Goal: Task Accomplishment & Management: Use online tool/utility

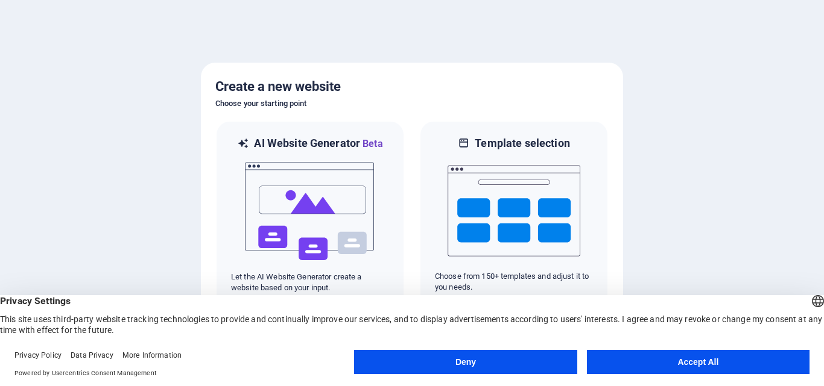
click at [703, 360] on button "Accept All" at bounding box center [698, 362] width 222 height 24
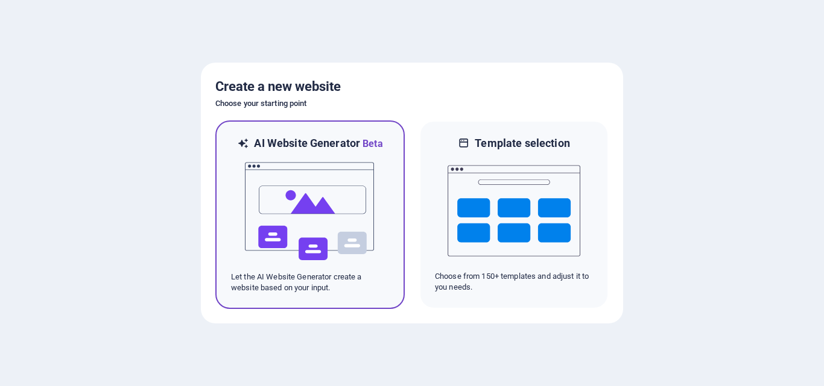
click at [345, 292] on p "Let the AI Website Generator create a website based on your input." at bounding box center [310, 283] width 158 height 22
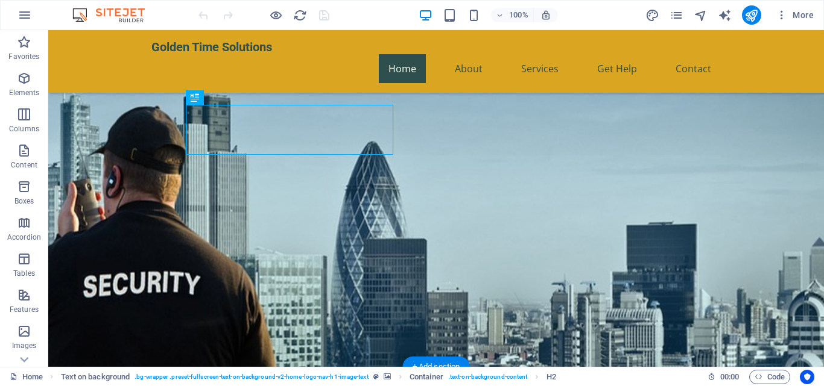
scroll to position [60, 0]
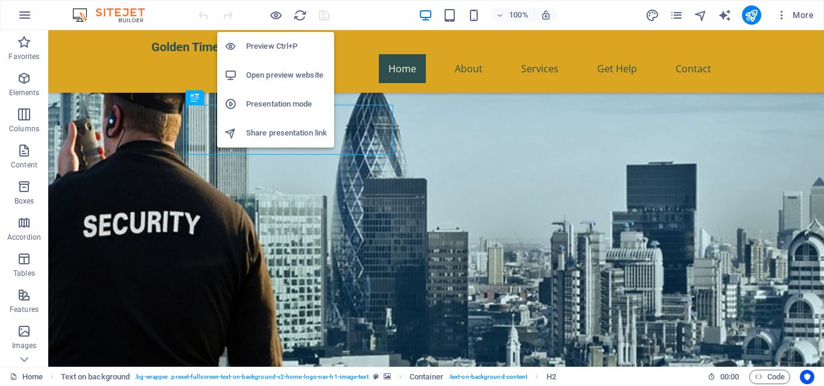
click at [276, 44] on h6 "Preview Ctrl+P" at bounding box center [286, 46] width 81 height 14
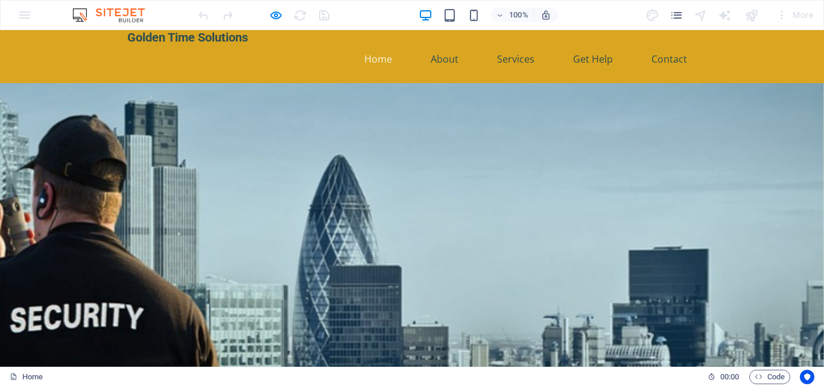
scroll to position [0, 0]
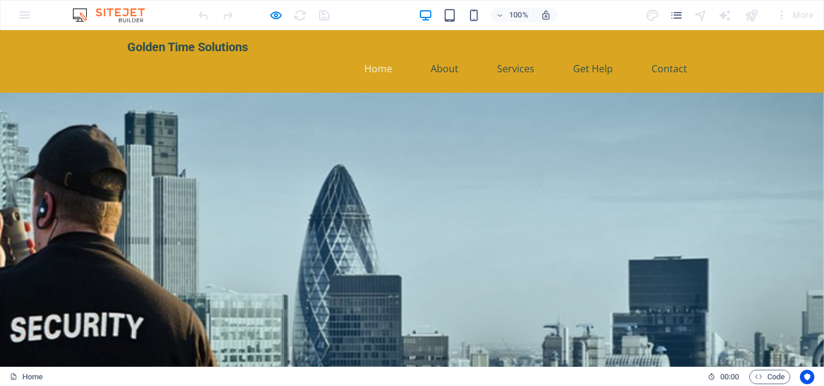
click at [389, 17] on div "100% More" at bounding box center [507, 14] width 622 height 19
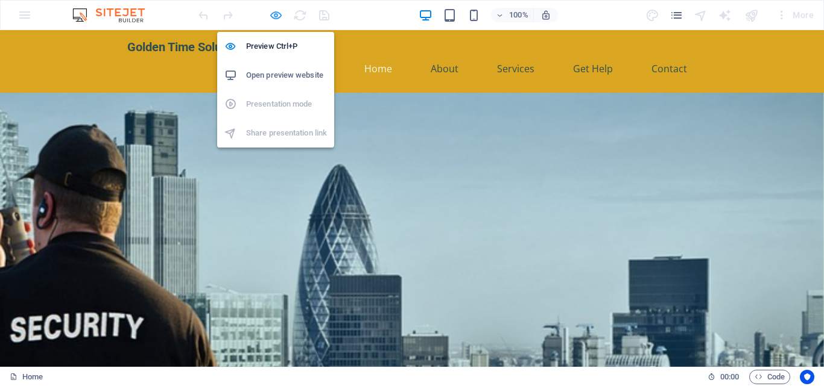
click at [272, 14] on icon "button" at bounding box center [276, 15] width 14 height 14
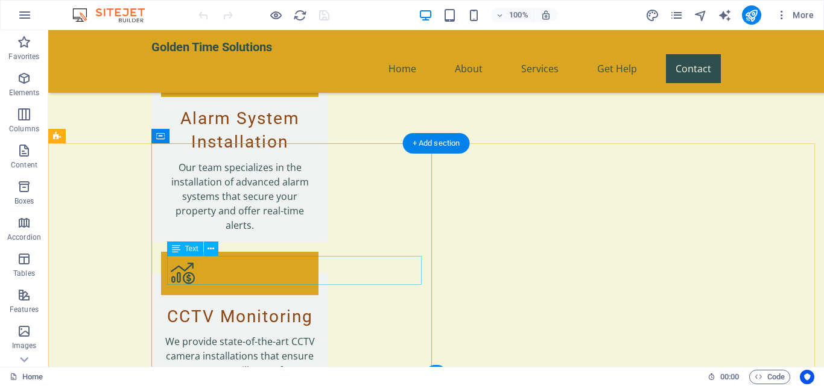
scroll to position [1748, 0]
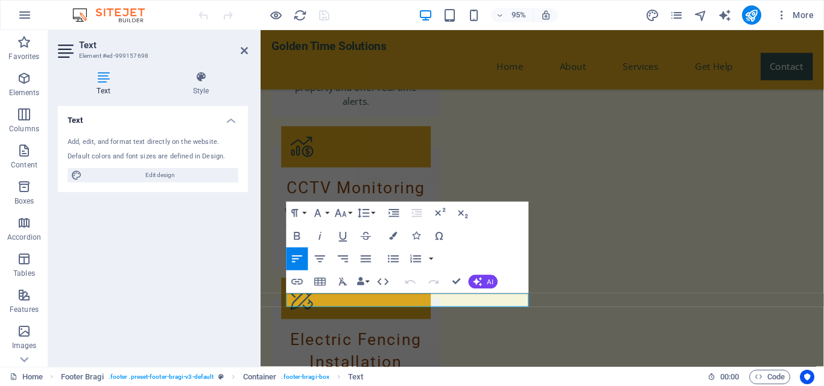
scroll to position [1764, 0]
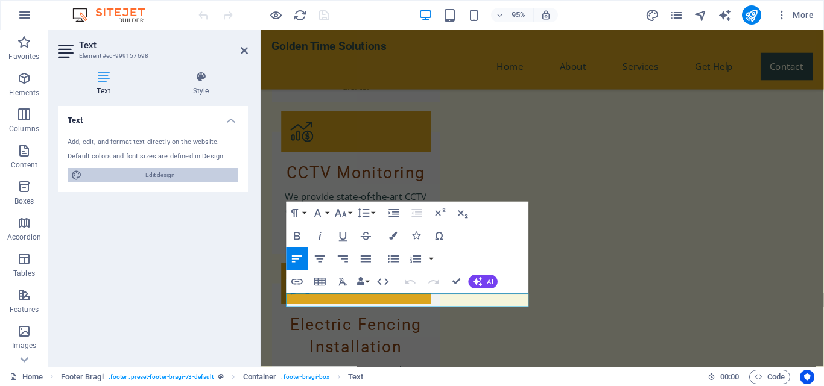
click at [175, 177] on span "Edit design" at bounding box center [160, 175] width 149 height 14
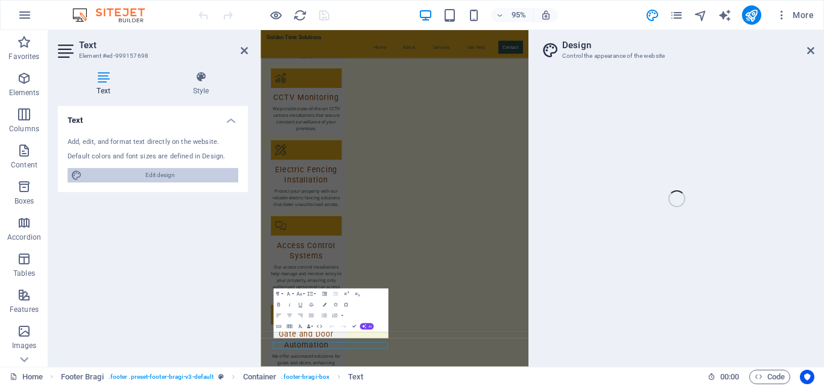
select select "px"
select select "200"
select select "px"
select select "600"
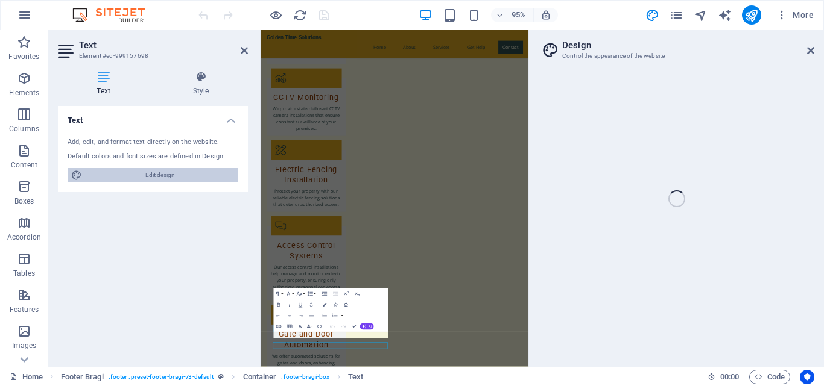
select select "px"
select select "rem"
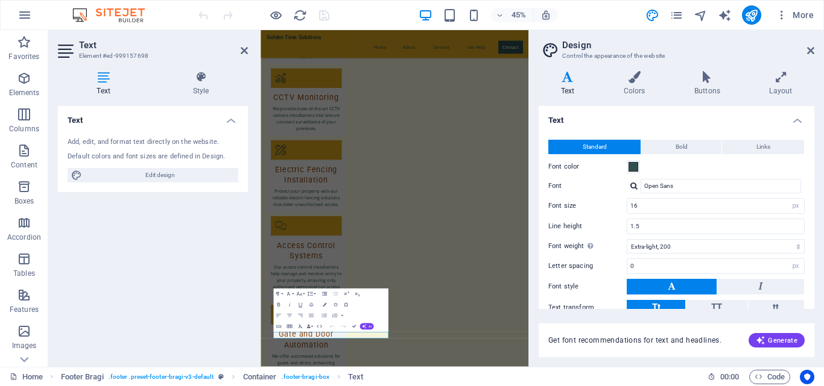
scroll to position [1346, 0]
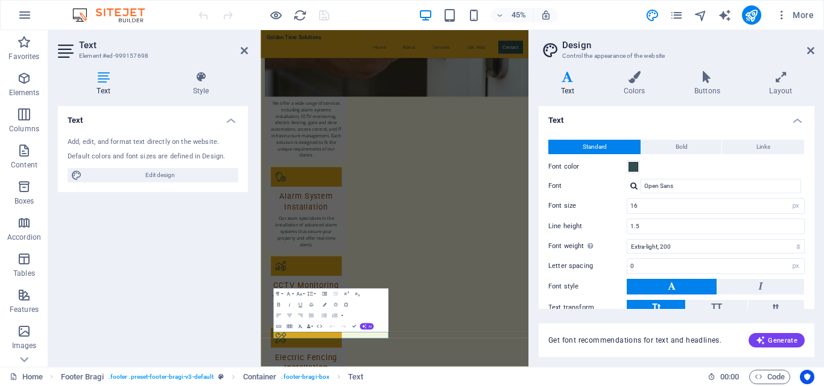
click at [636, 352] on h4 "Headlines" at bounding box center [676, 366] width 276 height 29
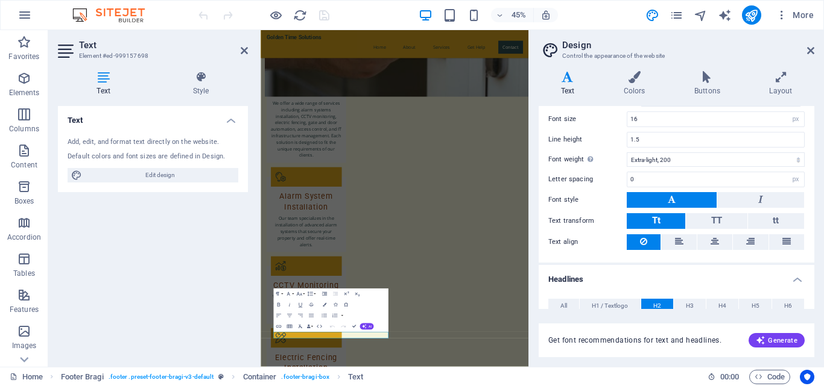
scroll to position [0, 0]
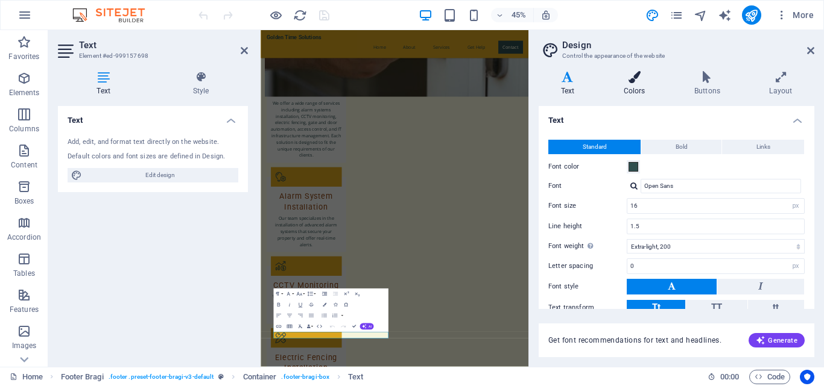
click at [642, 82] on icon at bounding box center [634, 77] width 66 height 12
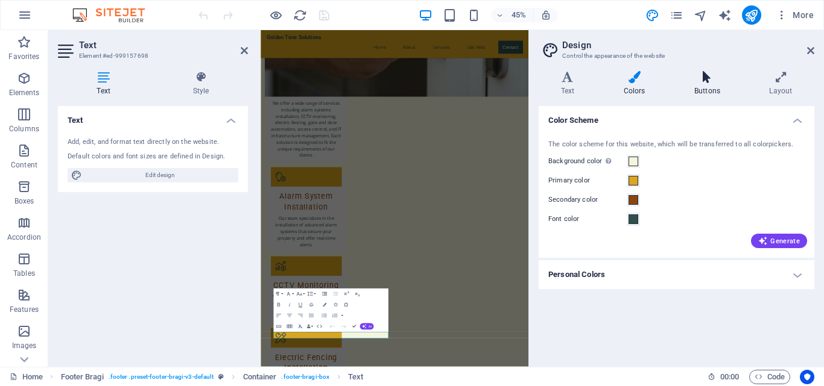
click at [714, 83] on icon at bounding box center [707, 77] width 70 height 12
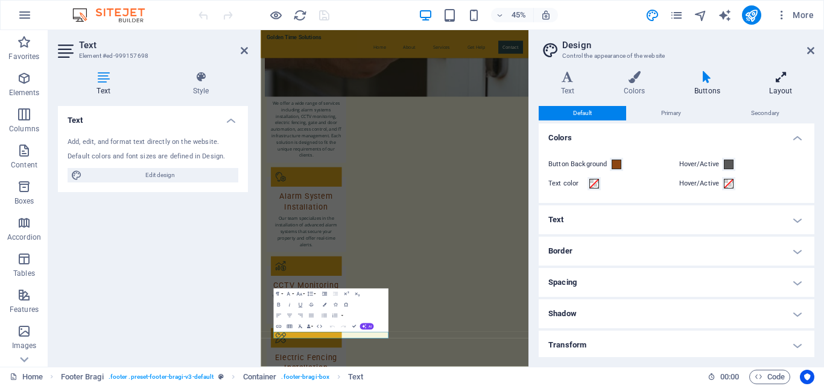
click at [781, 74] on icon at bounding box center [780, 77] width 67 height 12
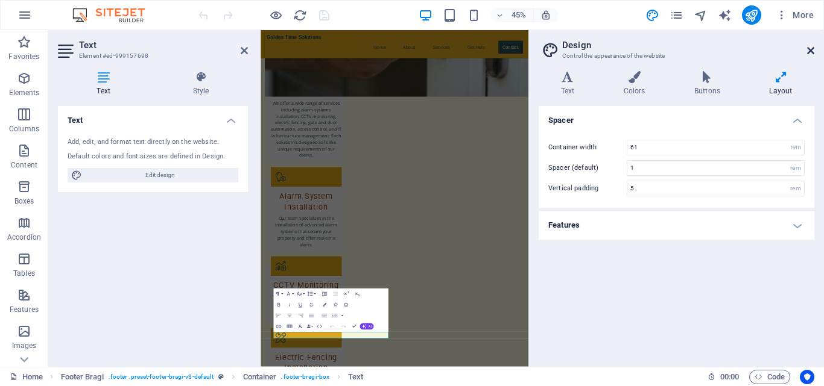
click at [811, 50] on icon at bounding box center [810, 51] width 7 height 10
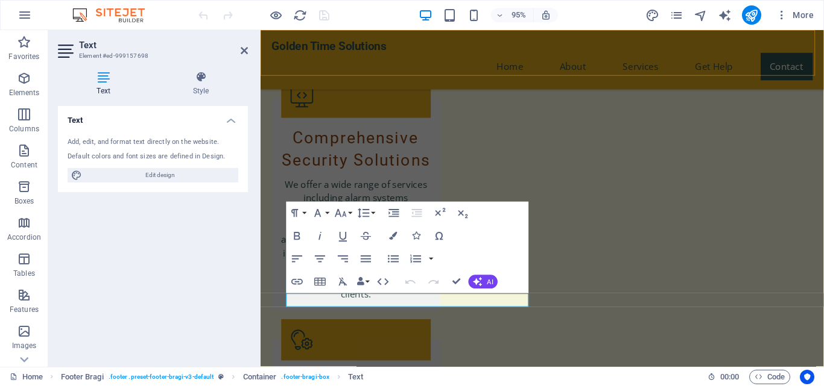
scroll to position [1764, 0]
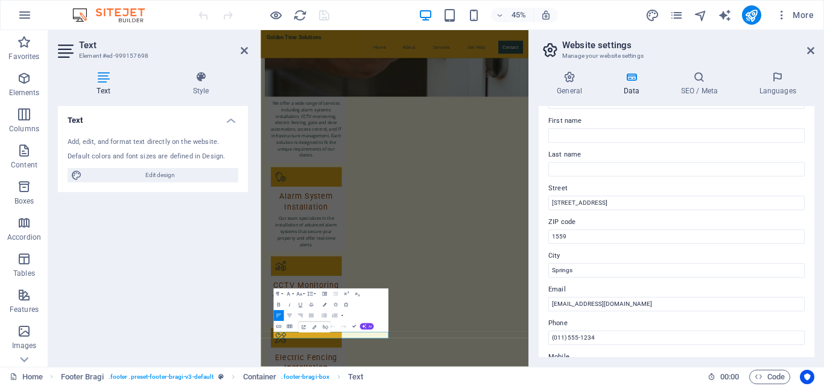
scroll to position [121, 0]
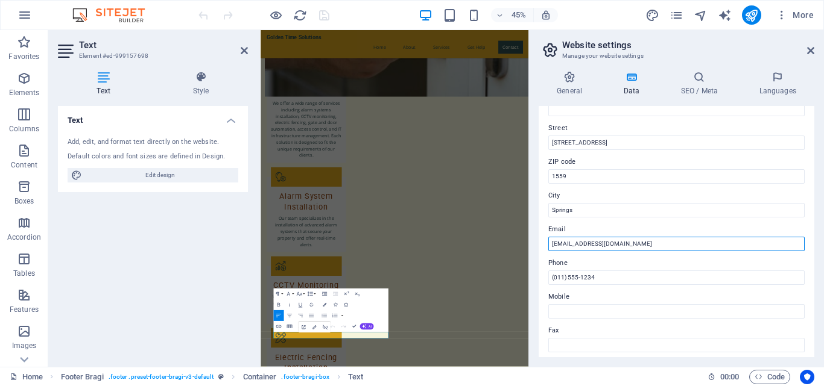
click at [657, 246] on input "[EMAIL_ADDRESS][DOMAIN_NAME]" at bounding box center [676, 244] width 256 height 14
type input "[EMAIL_ADDRESS][DOMAIN_NAME]"
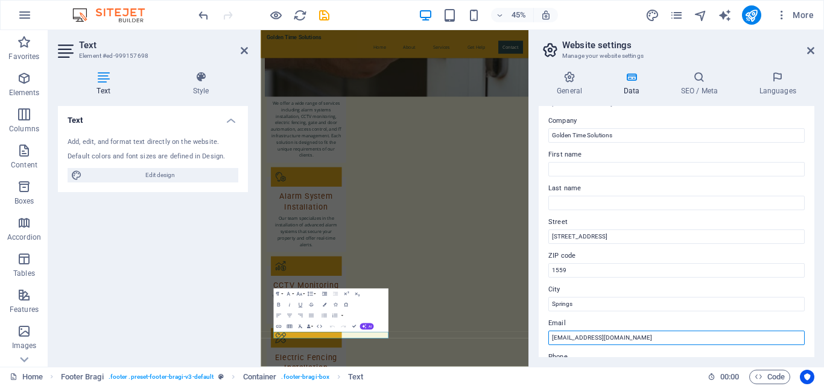
scroll to position [0, 0]
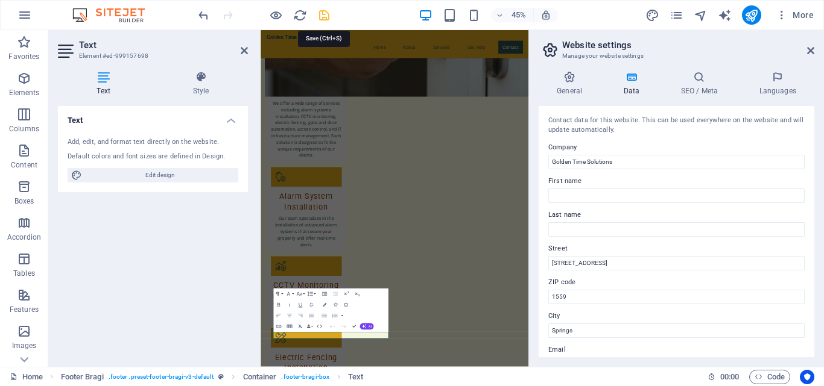
click at [321, 14] on icon "save" at bounding box center [324, 15] width 14 height 14
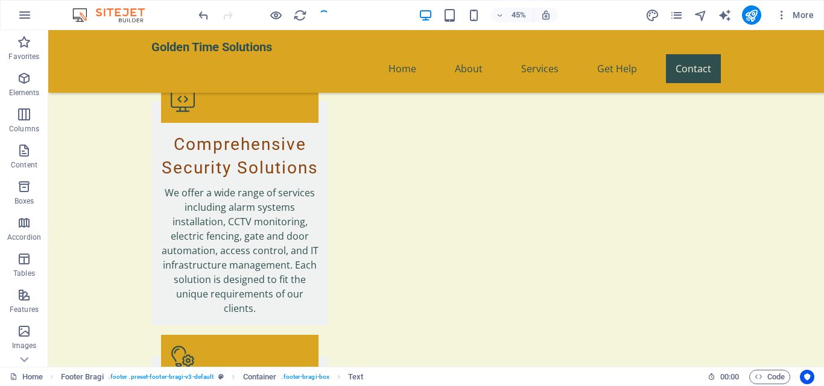
checkbox input "false"
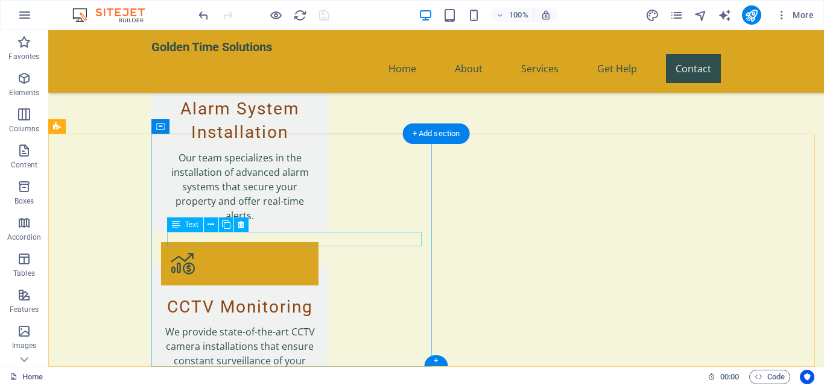
scroll to position [1758, 0]
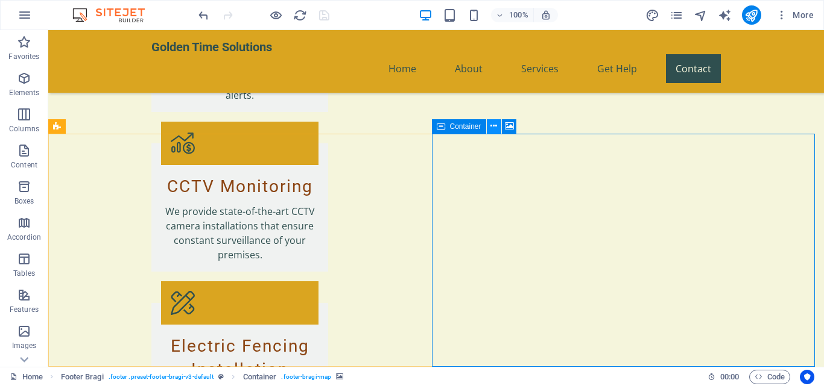
click at [496, 128] on icon at bounding box center [493, 126] width 7 height 13
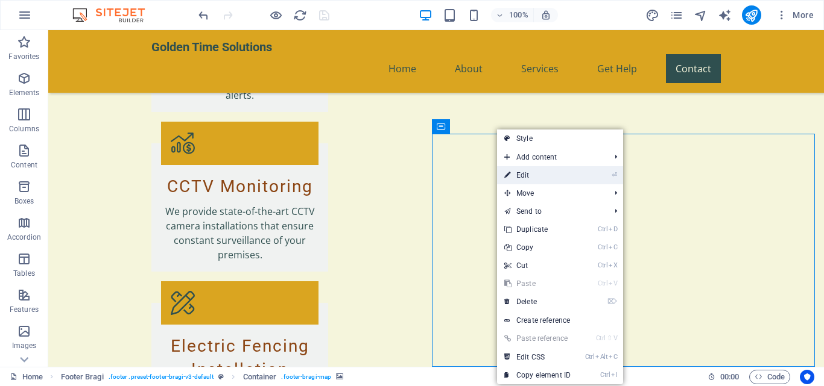
click at [546, 174] on link "⏎ Edit" at bounding box center [537, 175] width 81 height 18
select select "px"
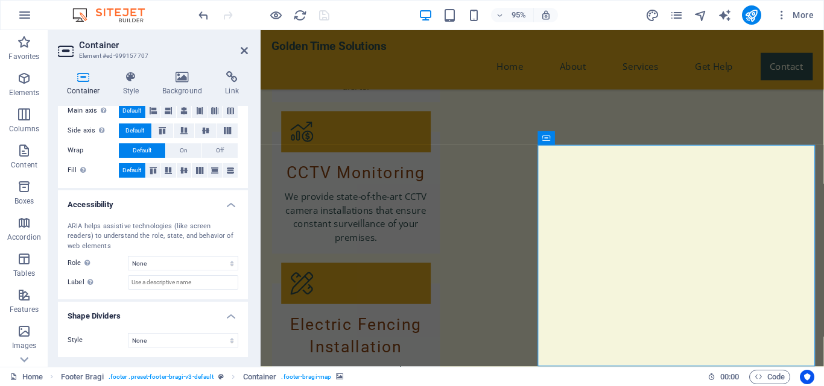
scroll to position [0, 0]
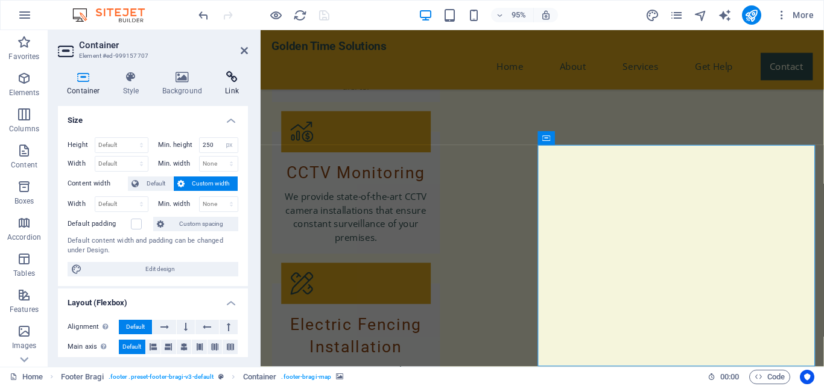
click at [240, 85] on h4 "Link" at bounding box center [232, 83] width 32 height 25
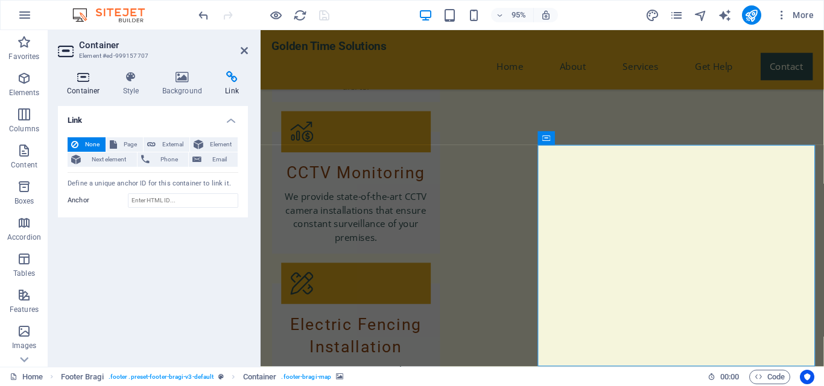
click at [89, 85] on h4 "Container" at bounding box center [86, 83] width 56 height 25
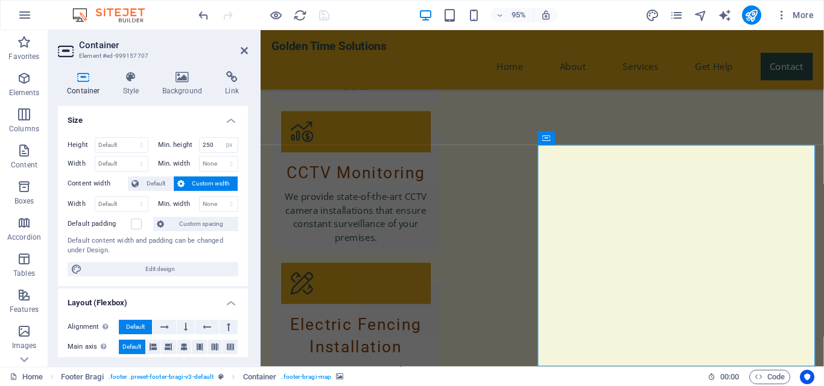
click at [208, 183] on span "Custom width" at bounding box center [211, 184] width 46 height 14
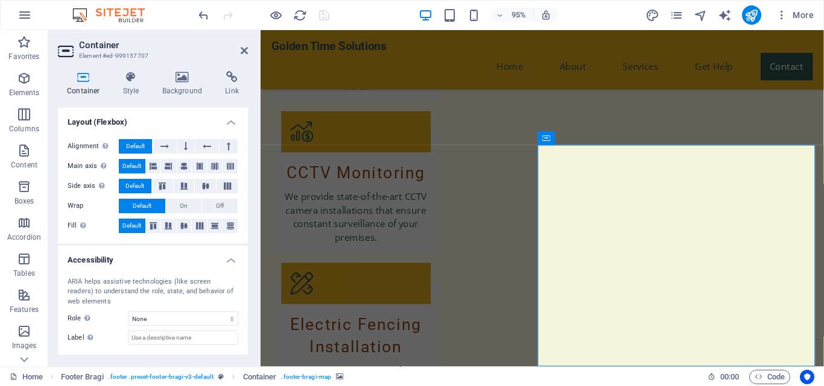
scroll to position [236, 0]
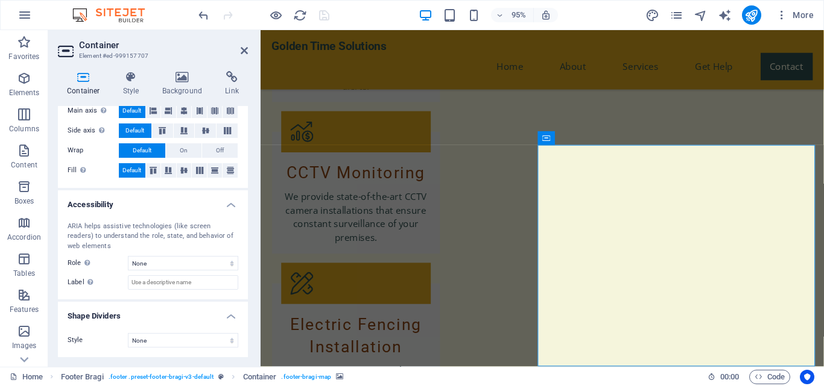
click at [226, 206] on h4 "Accessibility" at bounding box center [153, 202] width 190 height 22
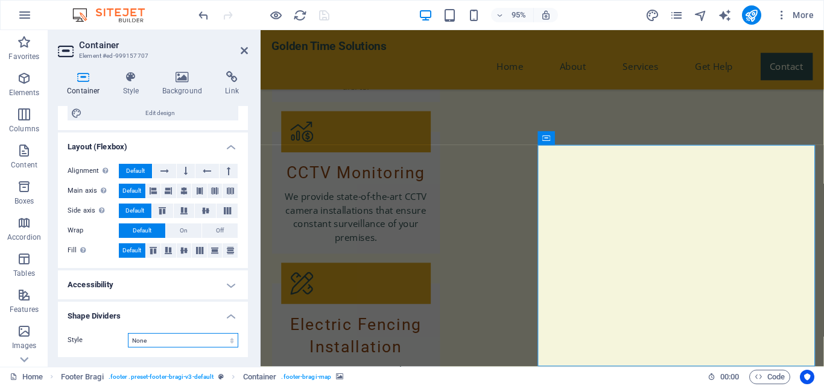
click at [206, 339] on select "None Triangle Square Diagonal Polygon 1 Polygon 2 Zigzag Multiple Zigzags Waves…" at bounding box center [183, 340] width 110 height 14
click at [230, 312] on h4 "Shape Dividers" at bounding box center [153, 313] width 190 height 22
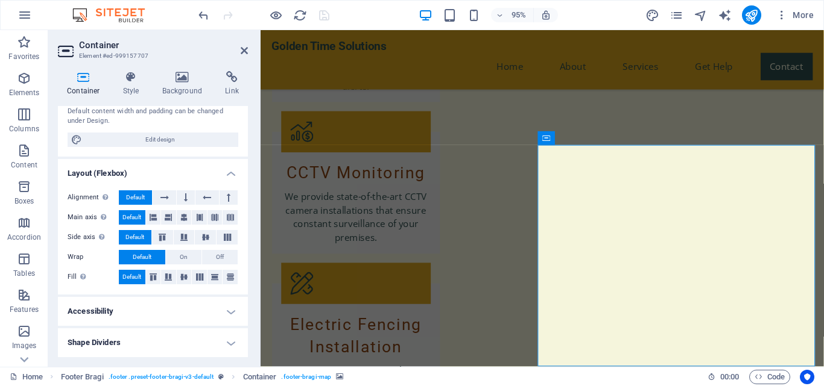
scroll to position [0, 0]
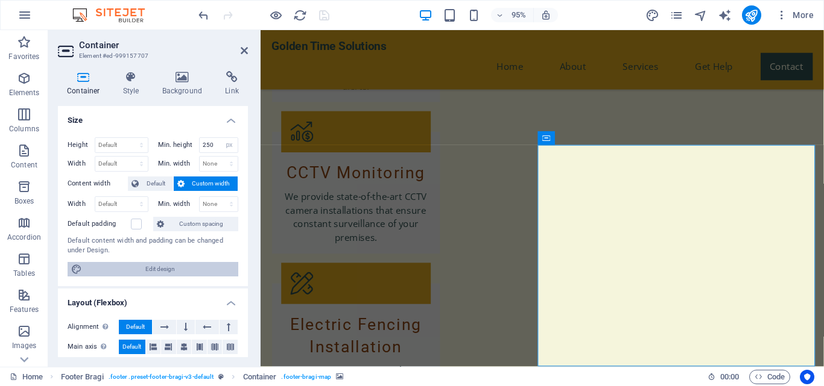
click at [172, 268] on span "Edit design" at bounding box center [160, 269] width 149 height 14
select select "rem"
select select "ease-in-out"
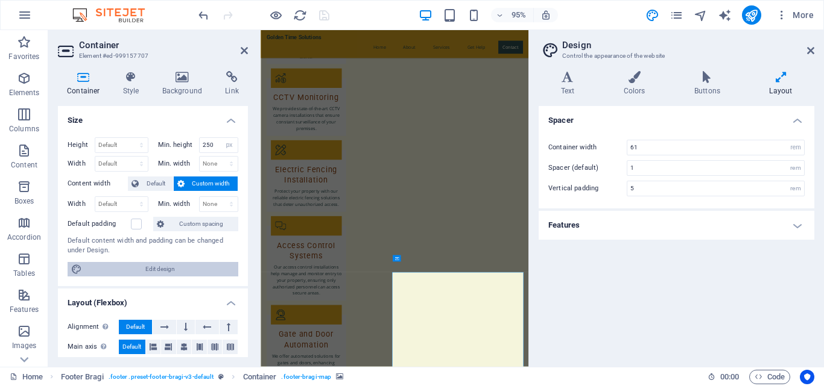
scroll to position [1346, 0]
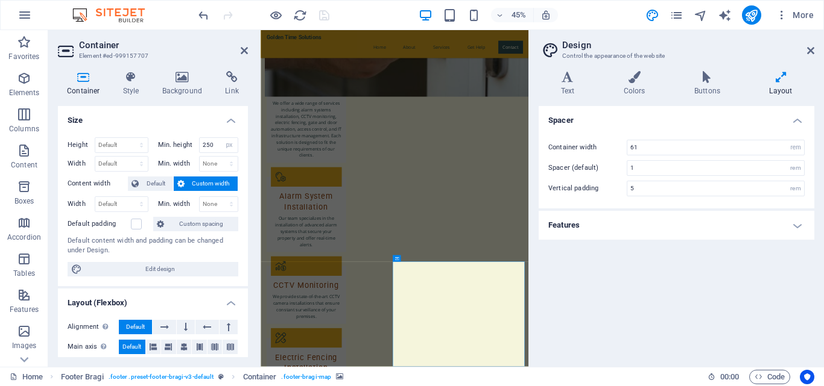
click at [648, 223] on h4 "Features" at bounding box center [676, 225] width 276 height 29
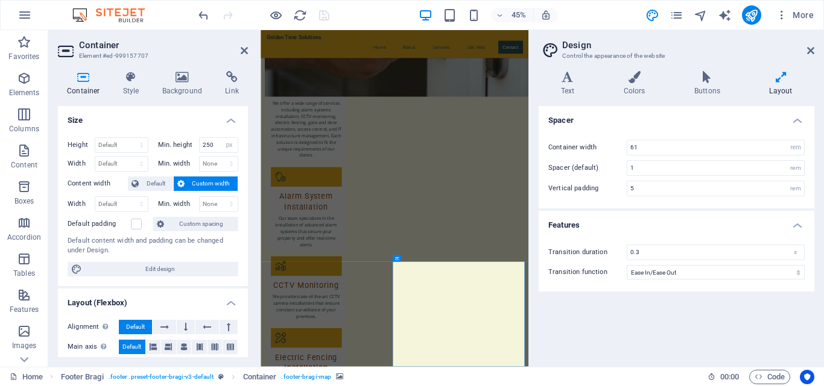
click at [648, 223] on h4 "Features" at bounding box center [676, 222] width 276 height 22
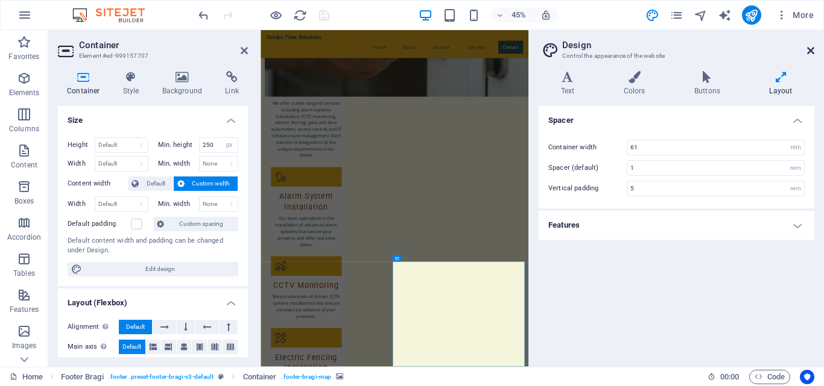
click at [812, 50] on icon at bounding box center [810, 51] width 7 height 10
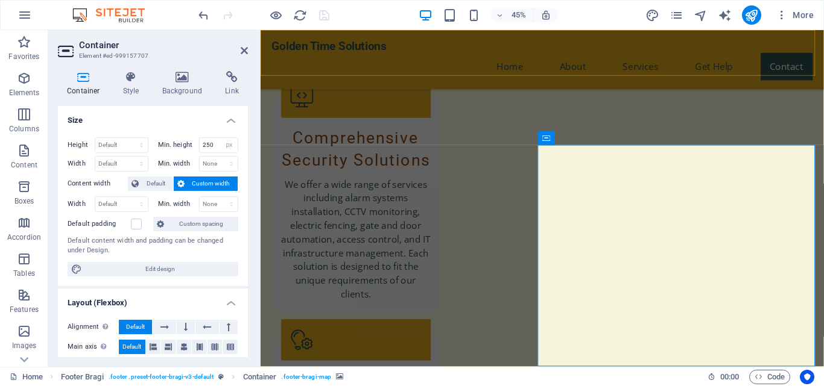
scroll to position [1764, 0]
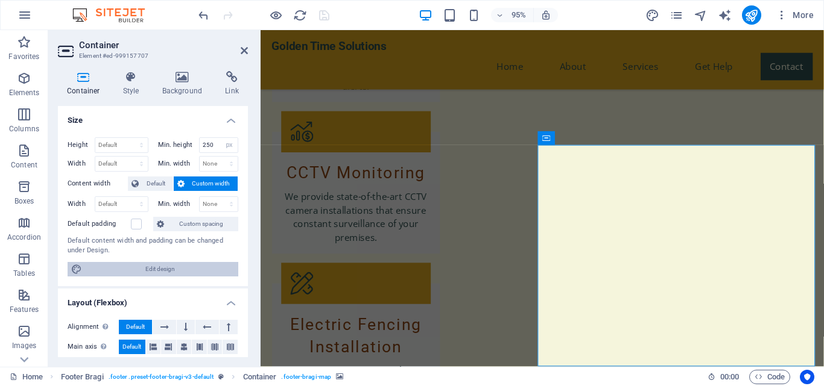
click at [172, 267] on span "Edit design" at bounding box center [160, 269] width 149 height 14
select select "rem"
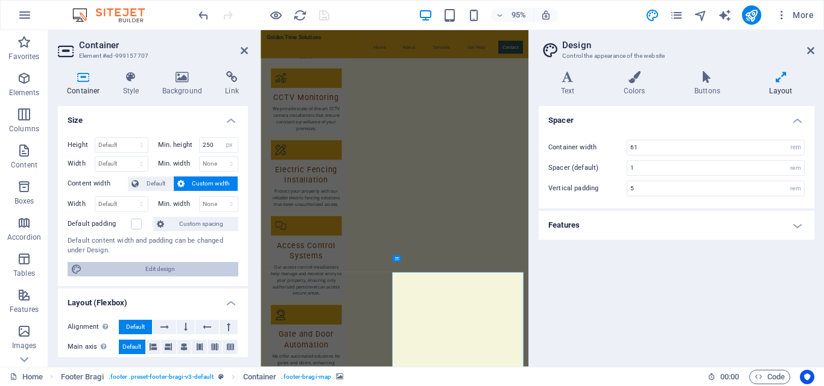
scroll to position [1346, 0]
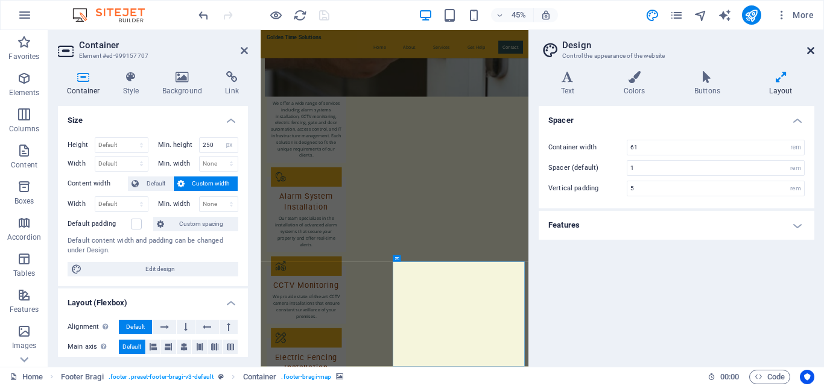
click at [810, 50] on icon at bounding box center [810, 51] width 7 height 10
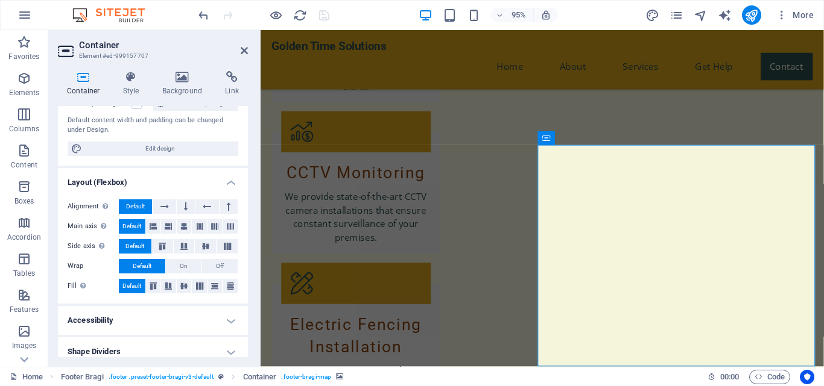
scroll to position [130, 0]
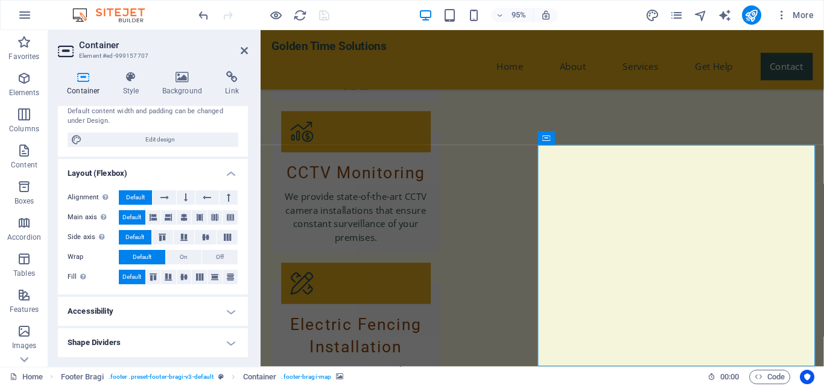
click at [183, 311] on h4 "Accessibility" at bounding box center [153, 311] width 190 height 29
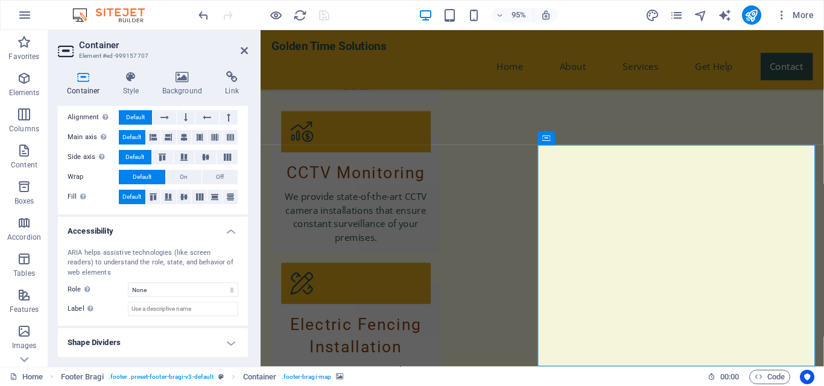
click at [162, 230] on h4 "Accessibility" at bounding box center [153, 228] width 190 height 22
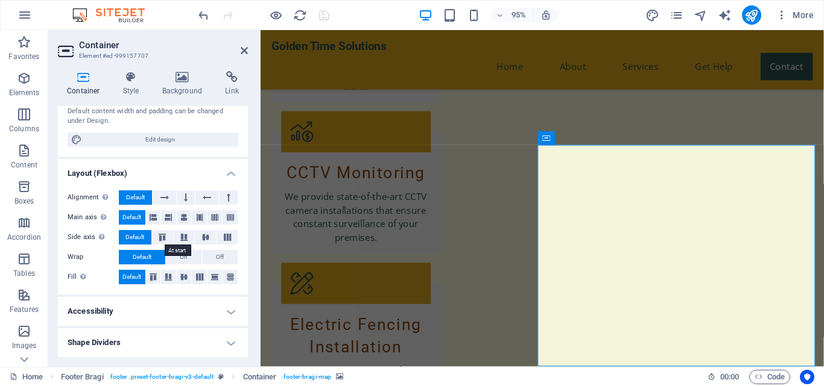
scroll to position [0, 0]
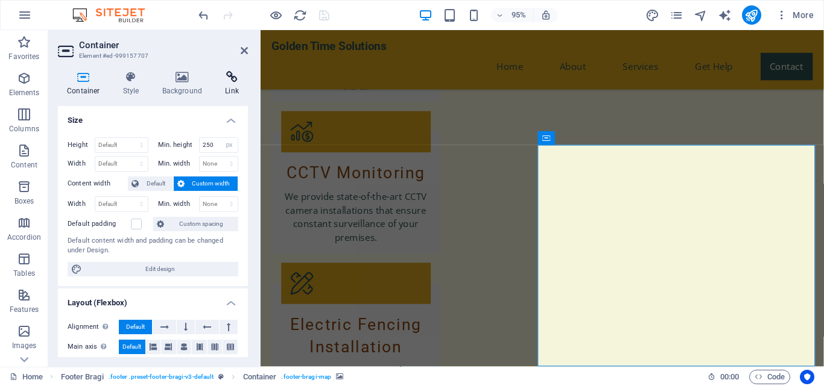
click at [231, 81] on icon at bounding box center [232, 77] width 32 height 12
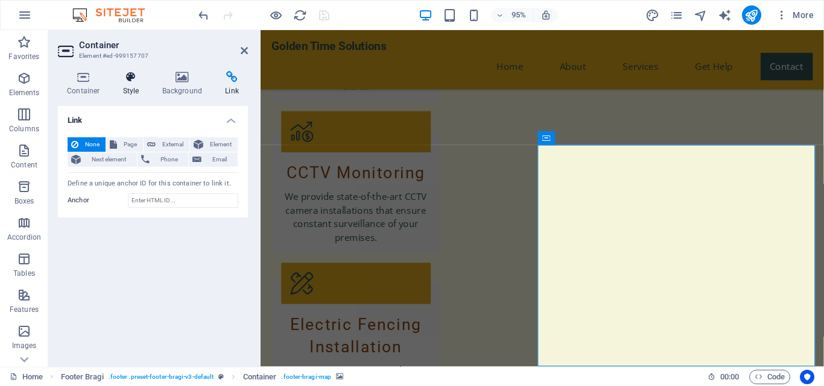
click at [126, 82] on icon at bounding box center [131, 77] width 34 height 12
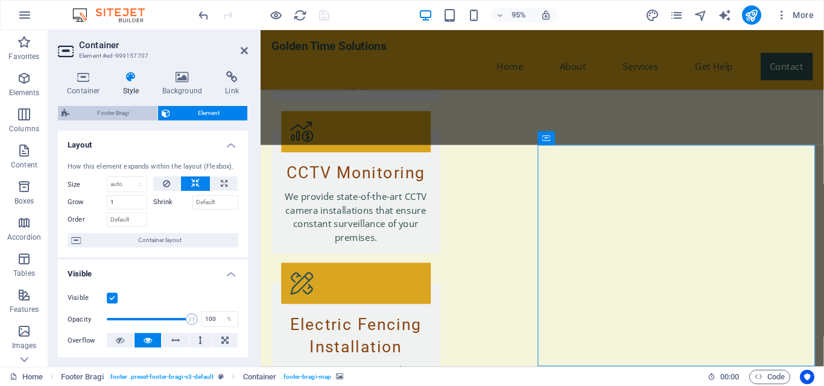
click at [119, 116] on span "Footer Bragi" at bounding box center [113, 113] width 81 height 14
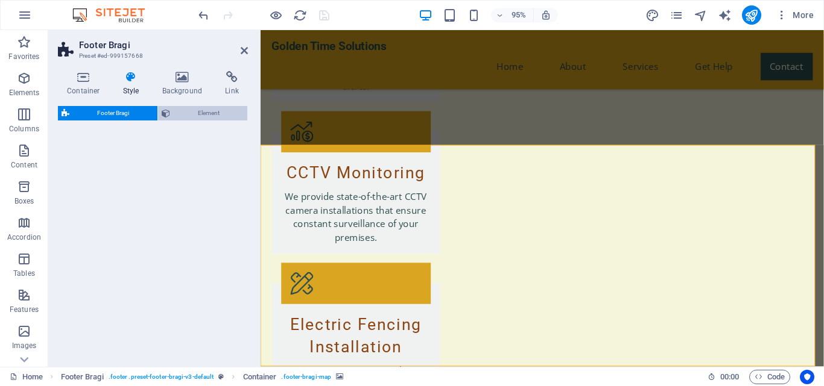
select select "%"
select select "rem"
select select "px"
select select "rem"
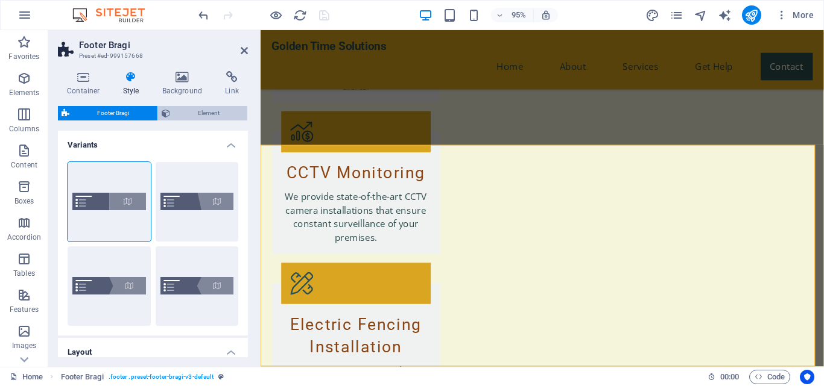
click at [211, 113] on span "Element" at bounding box center [209, 113] width 71 height 14
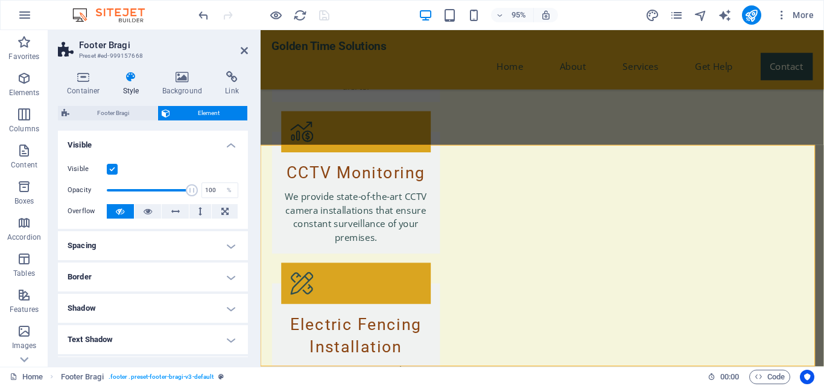
click at [111, 166] on label at bounding box center [112, 169] width 11 height 11
click at [0, 0] on input "Visible" at bounding box center [0, 0] width 0 height 0
click at [111, 166] on label at bounding box center [112, 169] width 11 height 11
click at [0, 0] on input "Visible" at bounding box center [0, 0] width 0 height 0
click at [190, 79] on icon at bounding box center [182, 77] width 58 height 12
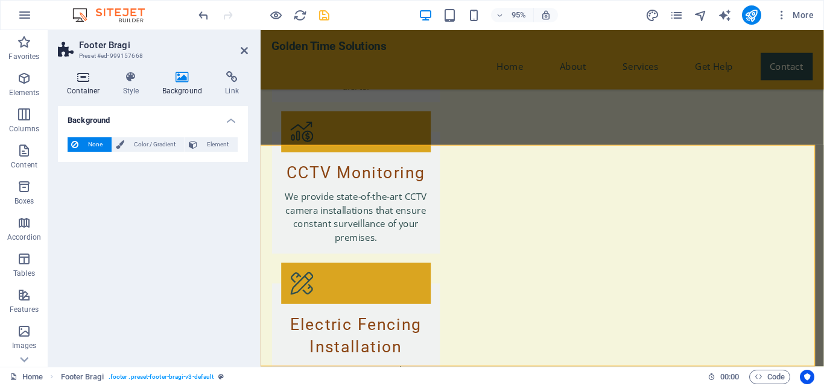
click at [70, 80] on icon at bounding box center [83, 77] width 51 height 12
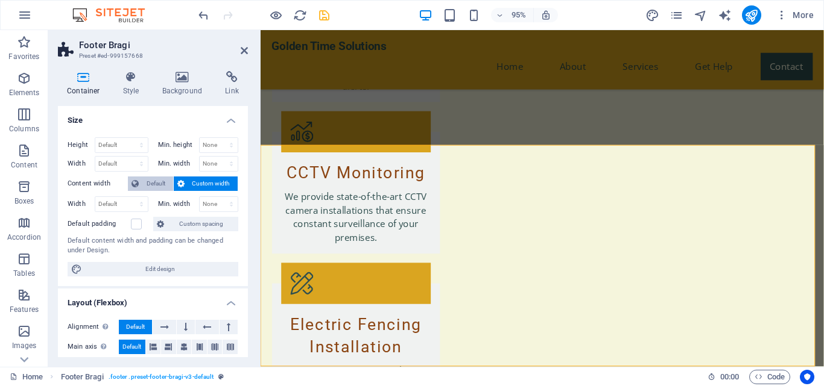
click at [150, 186] on span "Default" at bounding box center [155, 184] width 27 height 14
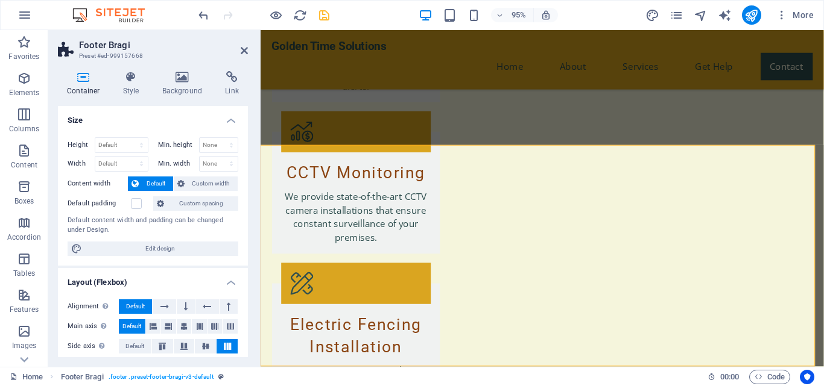
scroll to position [181, 0]
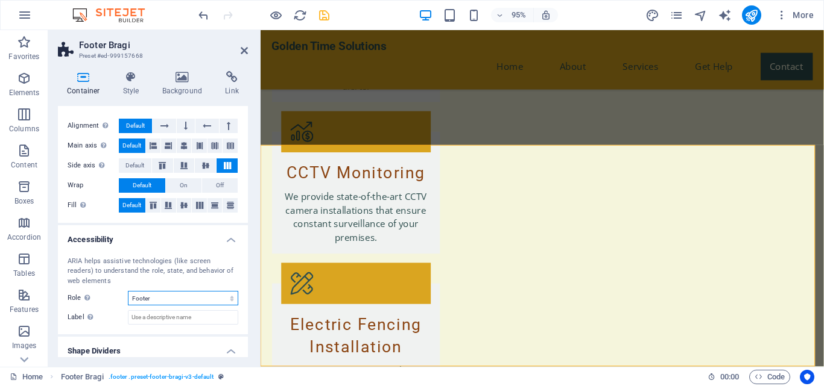
click at [174, 301] on select "None Alert Article Banner Comment Complementary Dialog Footer Header Marquee Pr…" at bounding box center [183, 298] width 110 height 14
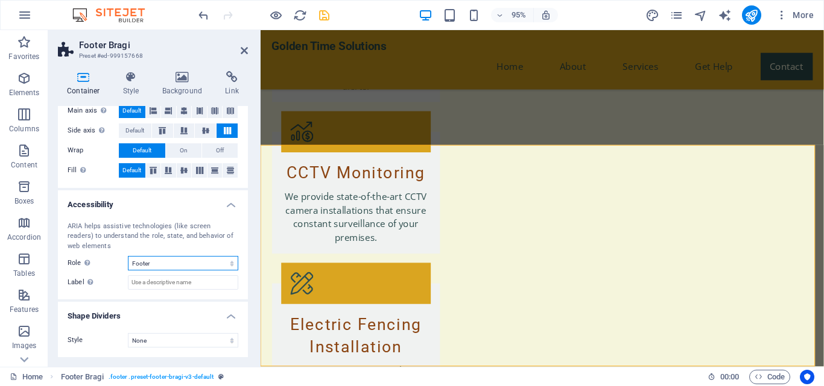
scroll to position [0, 0]
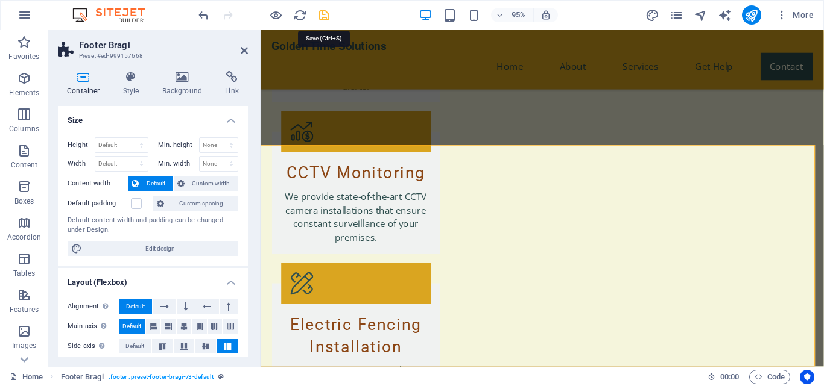
click at [323, 14] on icon "save" at bounding box center [324, 15] width 14 height 14
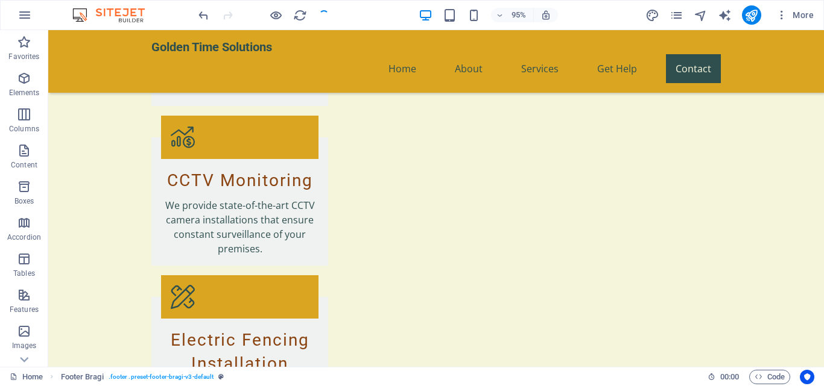
checkbox input "false"
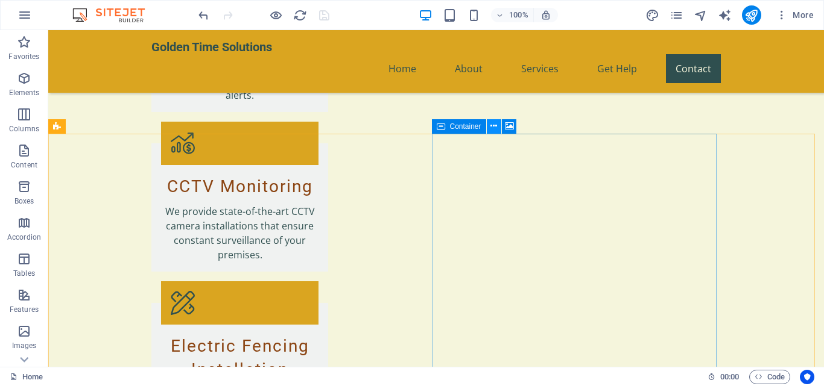
click at [497, 127] on icon at bounding box center [493, 126] width 7 height 13
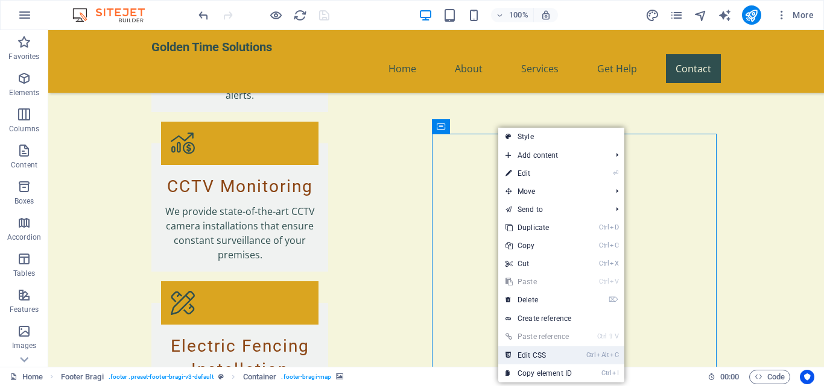
click at [539, 353] on link "Ctrl Alt C Edit CSS" at bounding box center [538, 356] width 81 height 18
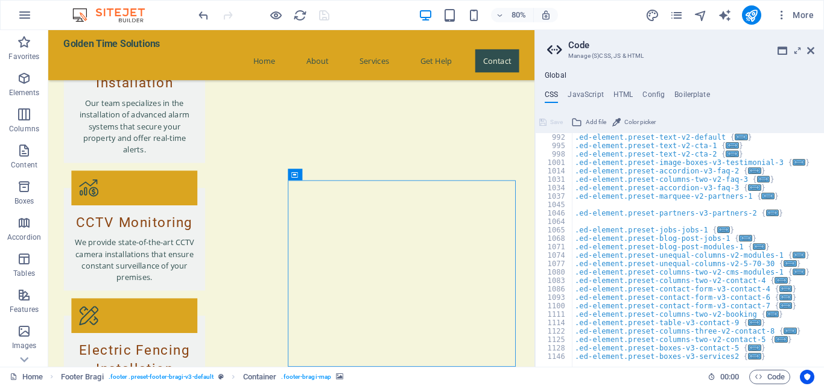
scroll to position [763, 0]
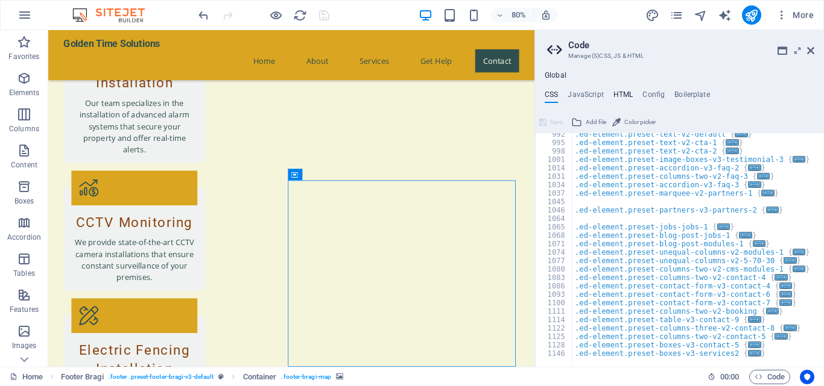
click at [623, 96] on h4 "HTML" at bounding box center [623, 96] width 20 height 13
type textarea "<a href="#main-content" class="wv-link-content button">Skip to main content</a>"
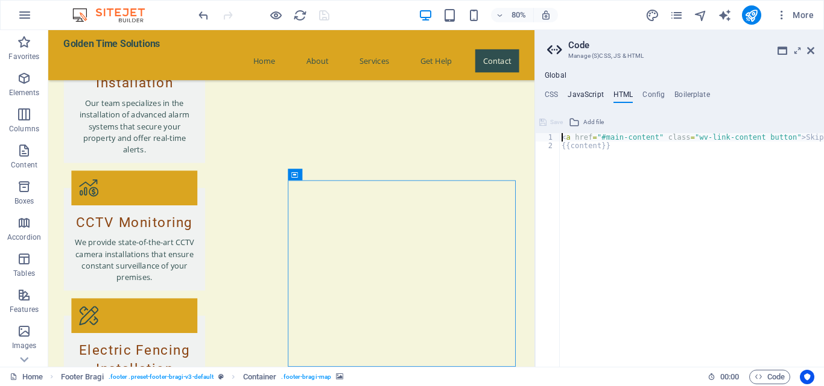
click at [582, 95] on h4 "JavaScript" at bounding box center [585, 96] width 36 height 13
type textarea "/* JS for preset "Menu V2" */"
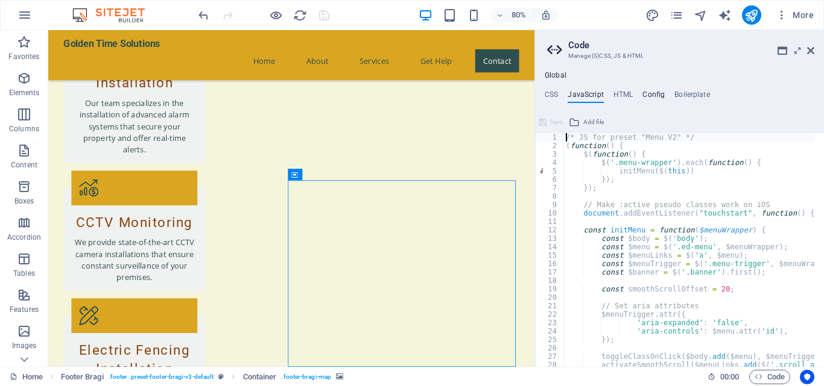
click at [649, 90] on h4 "Config" at bounding box center [653, 96] width 22 height 13
type textarea "$color-background: #F5F5DC;"
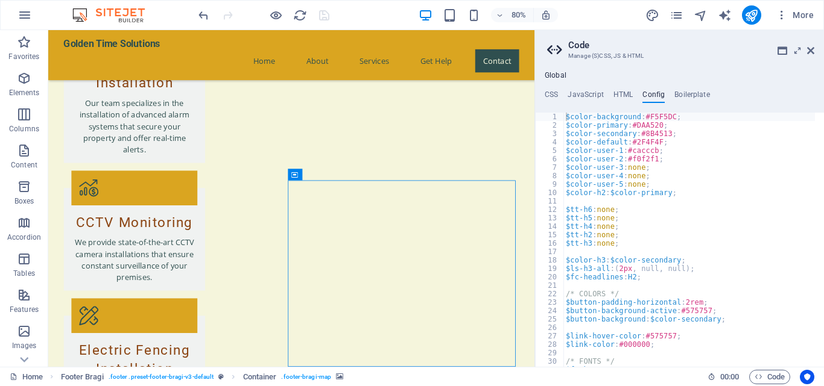
click at [689, 89] on div "Global CSS JavaScript HTML Config Boilerplate /* Custom */ 992 995 998 1001 101…" at bounding box center [679, 219] width 289 height 296
click at [698, 96] on h4 "Boilerplate" at bounding box center [692, 96] width 36 height 13
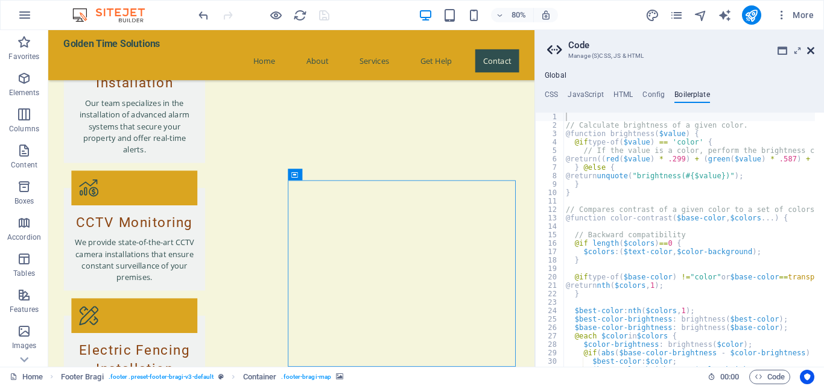
click at [808, 51] on icon at bounding box center [810, 51] width 7 height 10
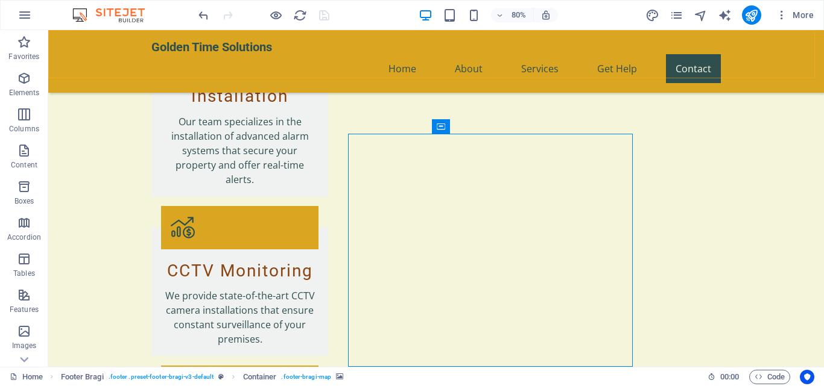
scroll to position [1758, 0]
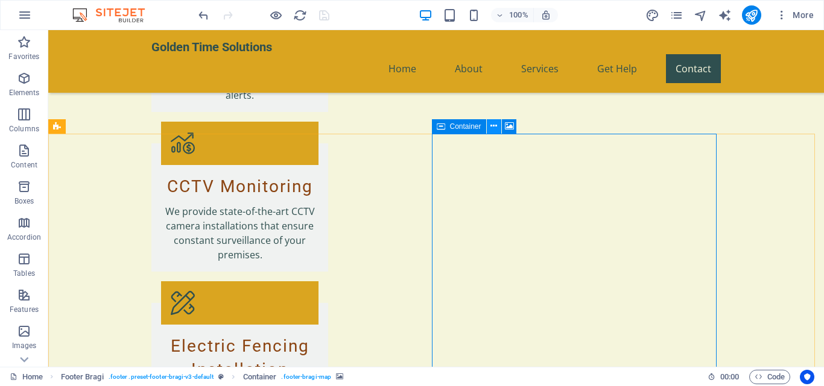
click at [494, 126] on icon at bounding box center [493, 126] width 7 height 13
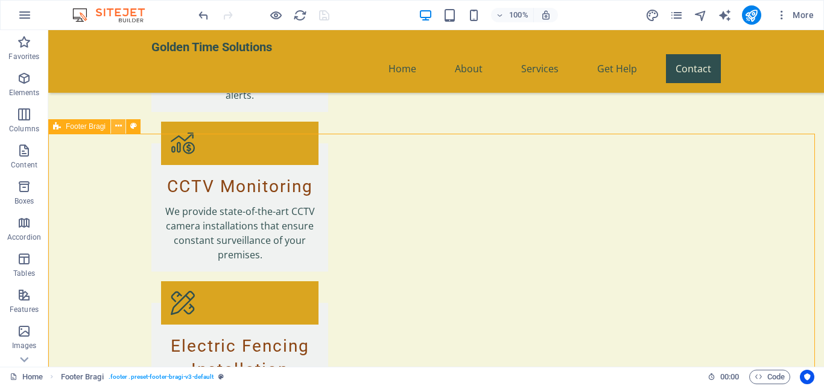
click at [118, 125] on icon at bounding box center [118, 126] width 7 height 13
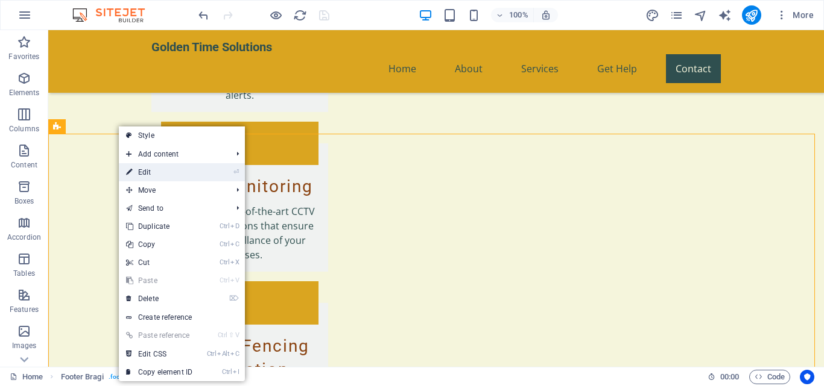
click at [166, 172] on link "⏎ Edit" at bounding box center [159, 172] width 81 height 18
select select "footer"
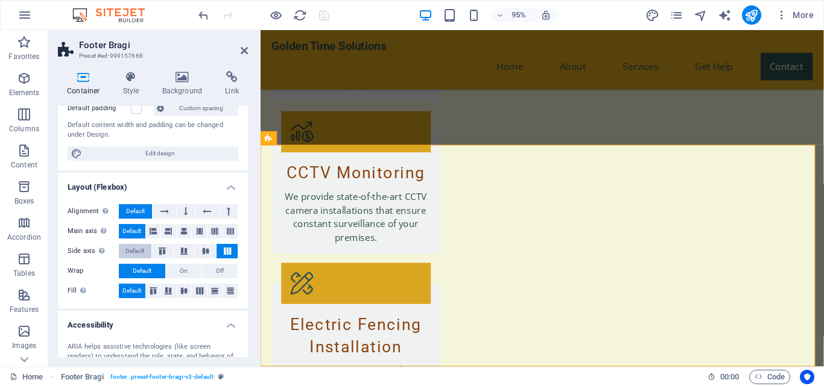
scroll to position [0, 0]
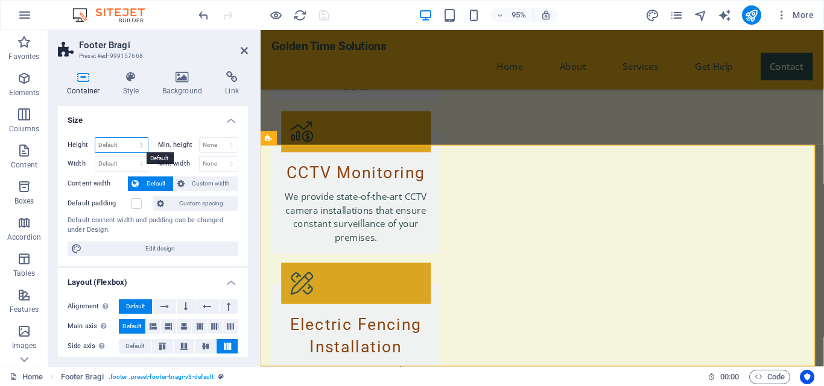
click at [130, 147] on select "Default px rem % vh vw" at bounding box center [121, 145] width 52 height 14
click at [193, 225] on div "Default content width and padding can be changed under Design." at bounding box center [153, 226] width 171 height 20
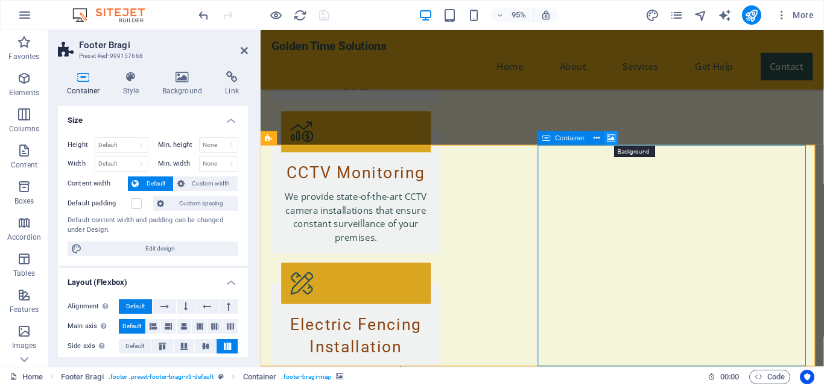
click at [612, 138] on icon at bounding box center [611, 139] width 8 height 12
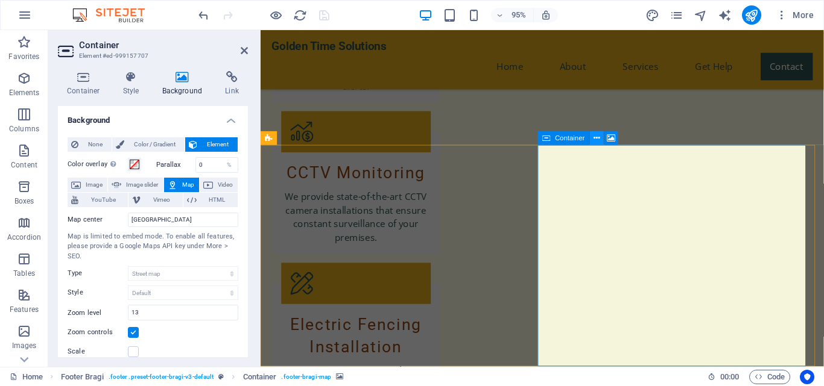
click at [597, 138] on icon at bounding box center [596, 139] width 6 height 12
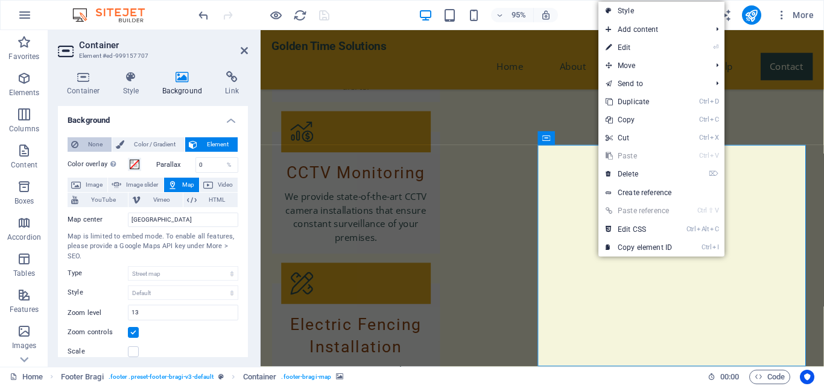
click at [84, 145] on span "None" at bounding box center [95, 144] width 26 height 14
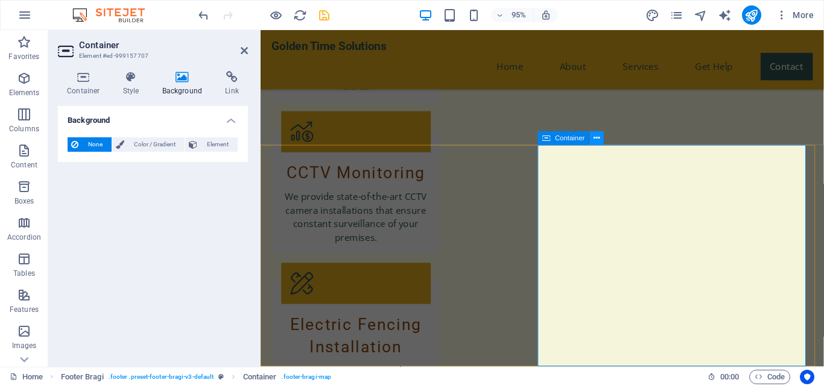
click at [595, 140] on icon at bounding box center [596, 139] width 6 height 12
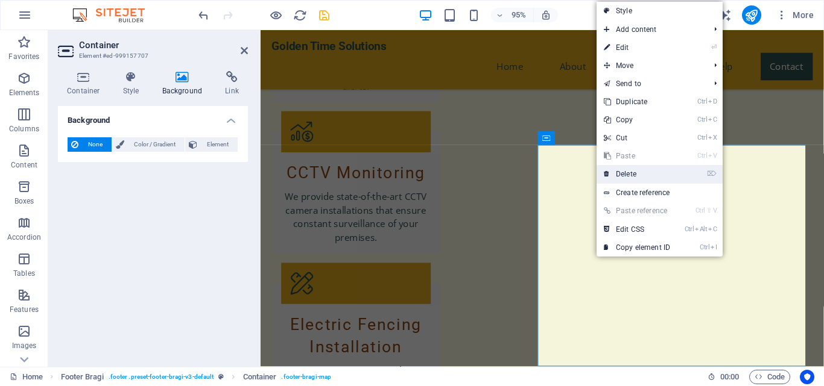
click at [635, 174] on link "⌦ Delete" at bounding box center [636, 174] width 81 height 18
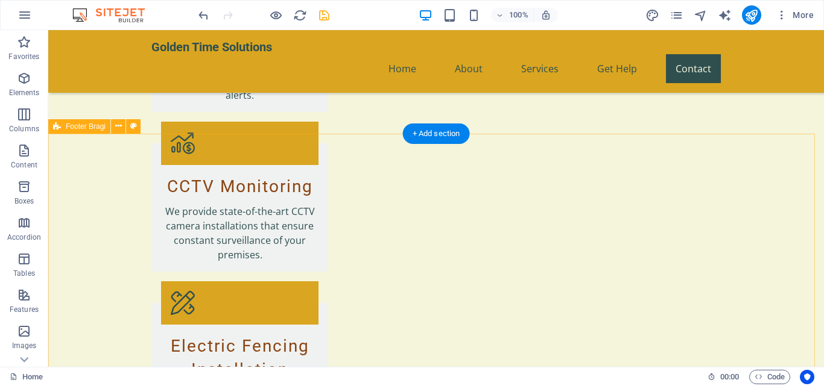
scroll to position [1808, 0]
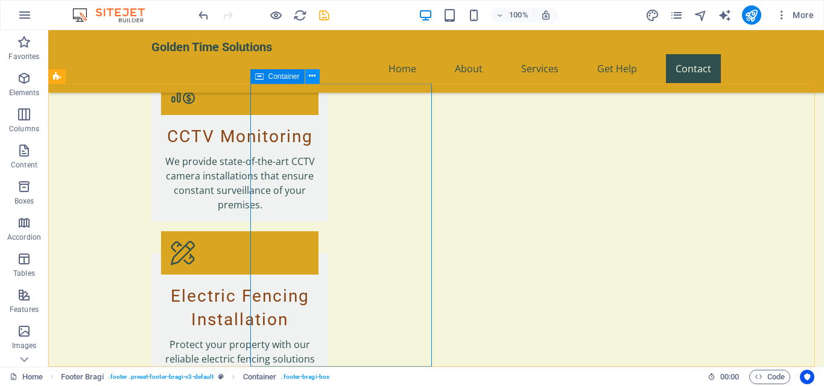
click at [317, 77] on button at bounding box center [312, 76] width 14 height 14
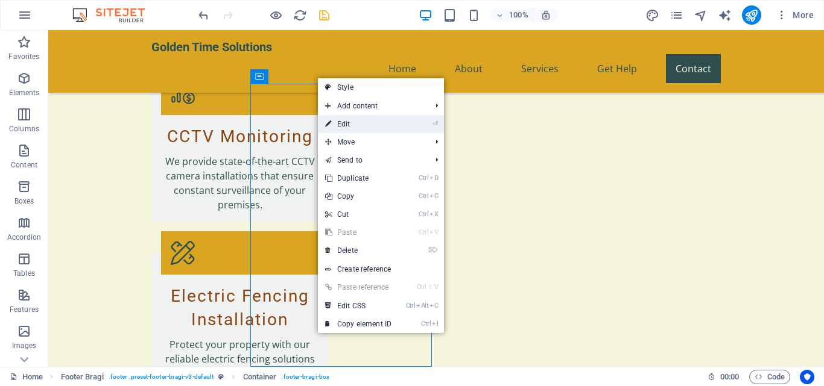
drag, startPoint x: 362, startPoint y: 127, endPoint x: 64, endPoint y: 119, distance: 298.6
click at [362, 127] on link "⏎ Edit" at bounding box center [358, 124] width 81 height 18
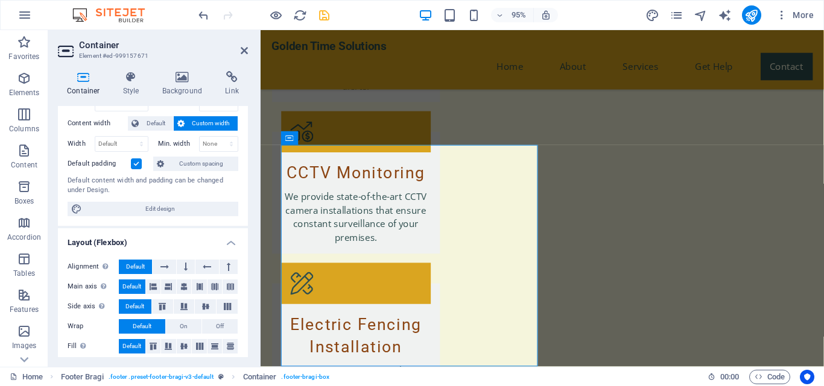
scroll to position [121, 0]
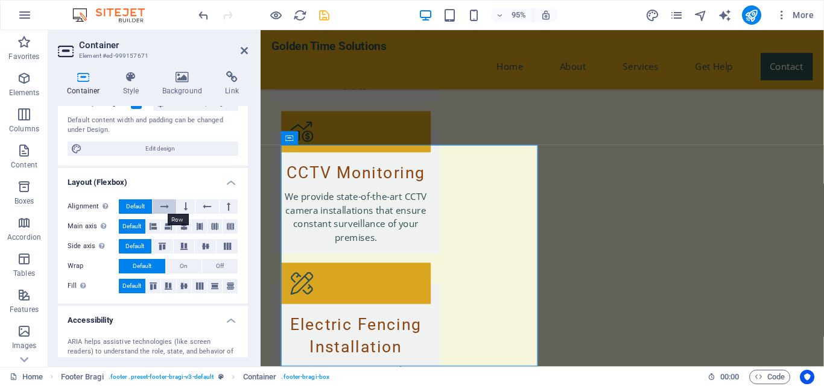
click at [167, 204] on icon at bounding box center [164, 207] width 8 height 14
click at [181, 225] on icon at bounding box center [183, 226] width 7 height 14
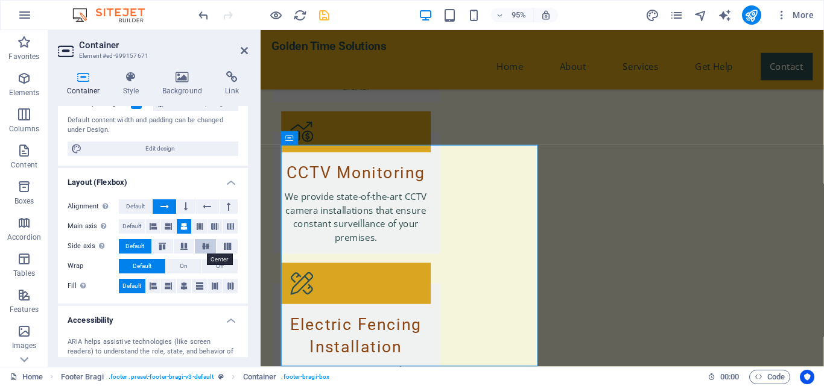
click at [204, 245] on icon at bounding box center [205, 246] width 14 height 7
click at [191, 266] on button "On" at bounding box center [184, 266] width 36 height 14
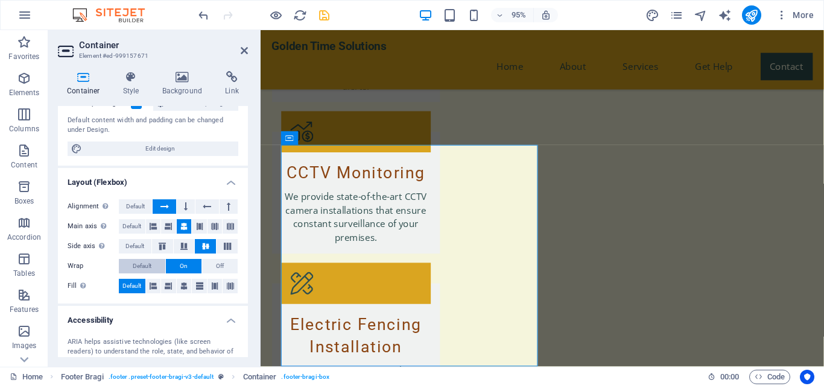
click at [136, 262] on span "Default" at bounding box center [142, 266] width 19 height 14
click at [181, 283] on icon at bounding box center [183, 286] width 7 height 14
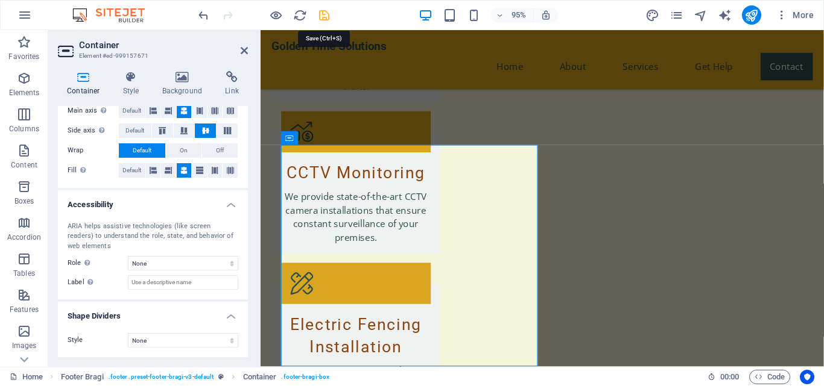
click at [324, 15] on icon "save" at bounding box center [324, 15] width 14 height 14
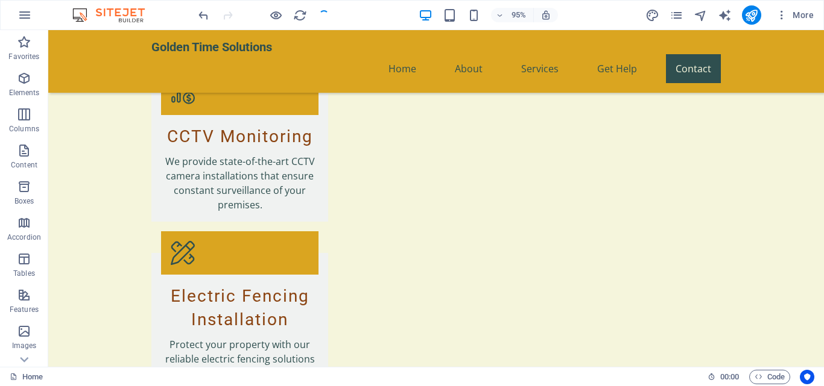
checkbox input "false"
click at [749, 10] on icon "publish" at bounding box center [751, 15] width 14 height 14
